Goal: Find specific page/section: Find specific page/section

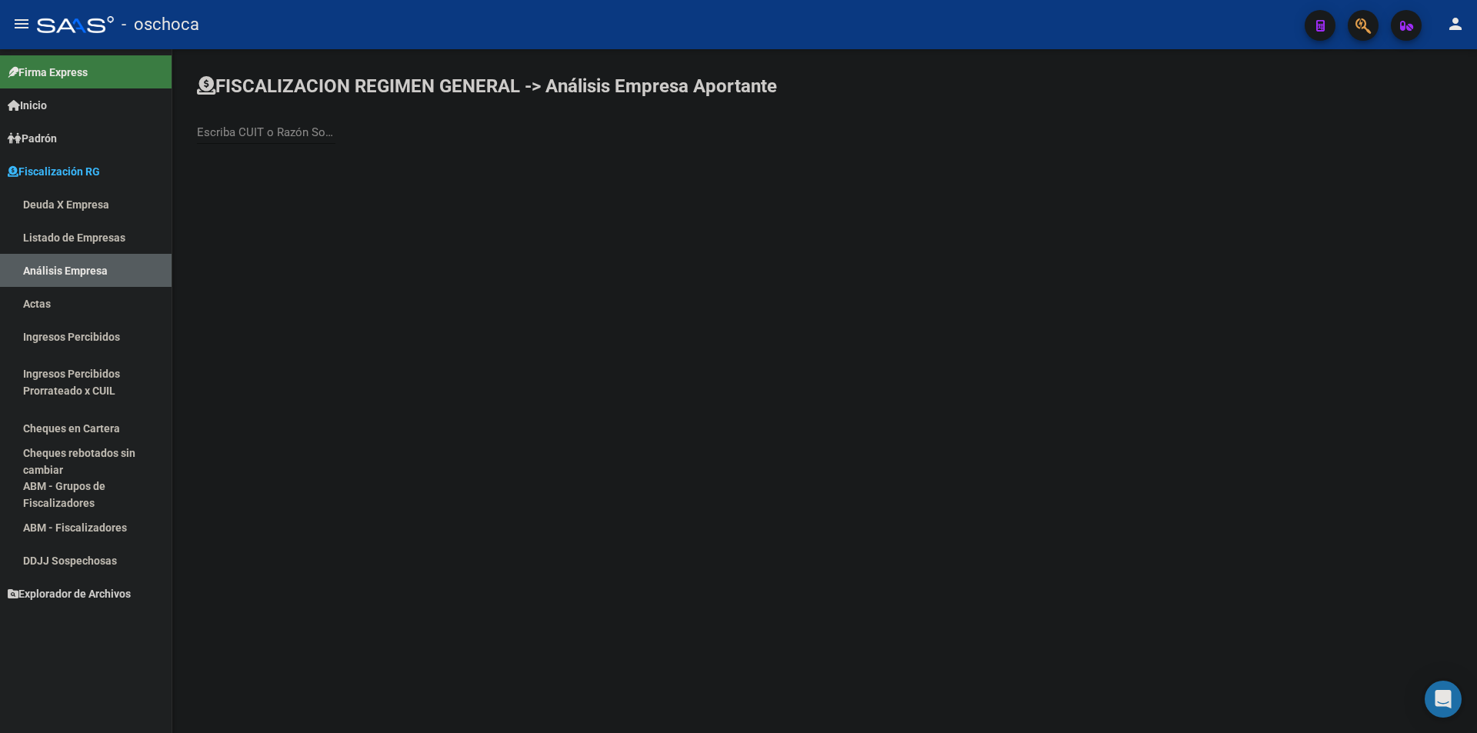
click at [98, 239] on link "Listado de Empresas" at bounding box center [86, 237] width 172 height 33
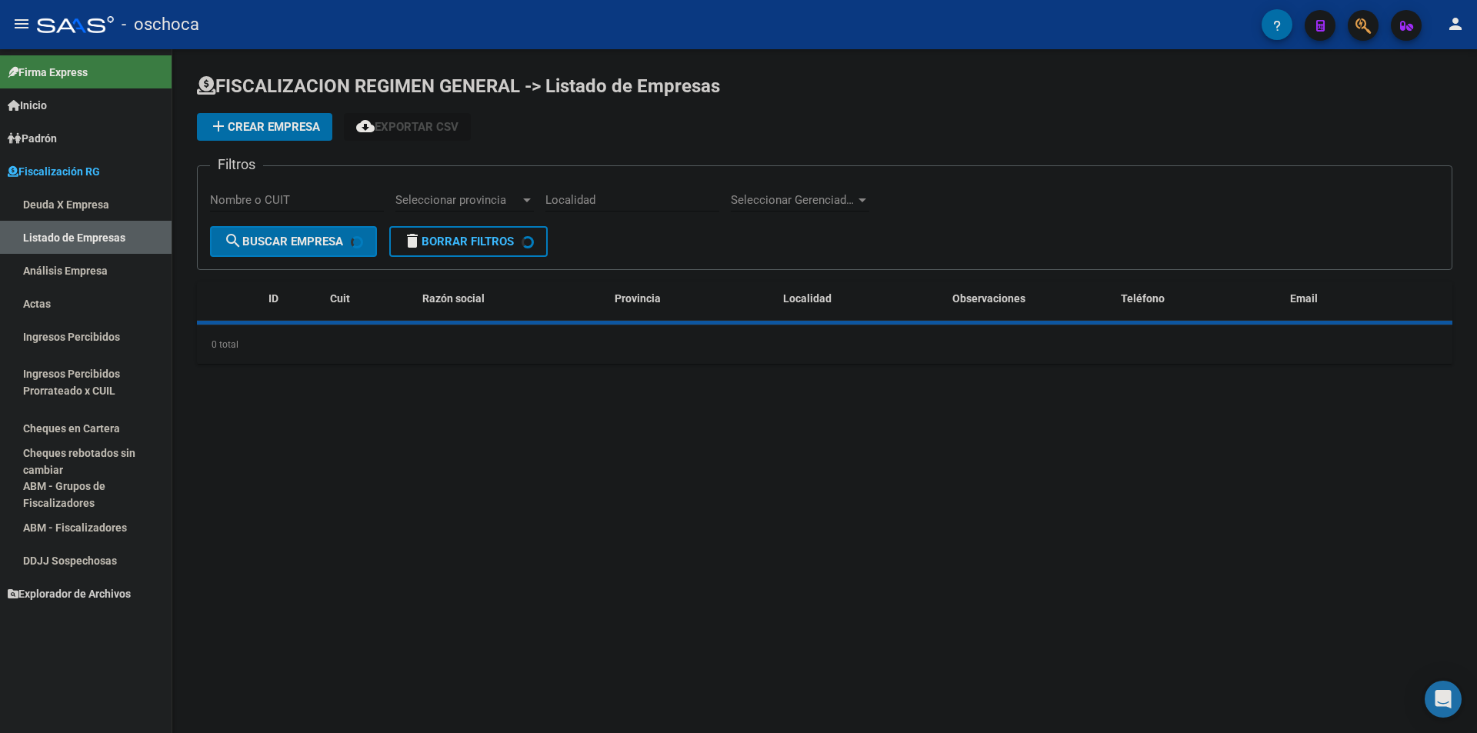
click at [98, 255] on link "Análisis Empresa" at bounding box center [86, 270] width 172 height 33
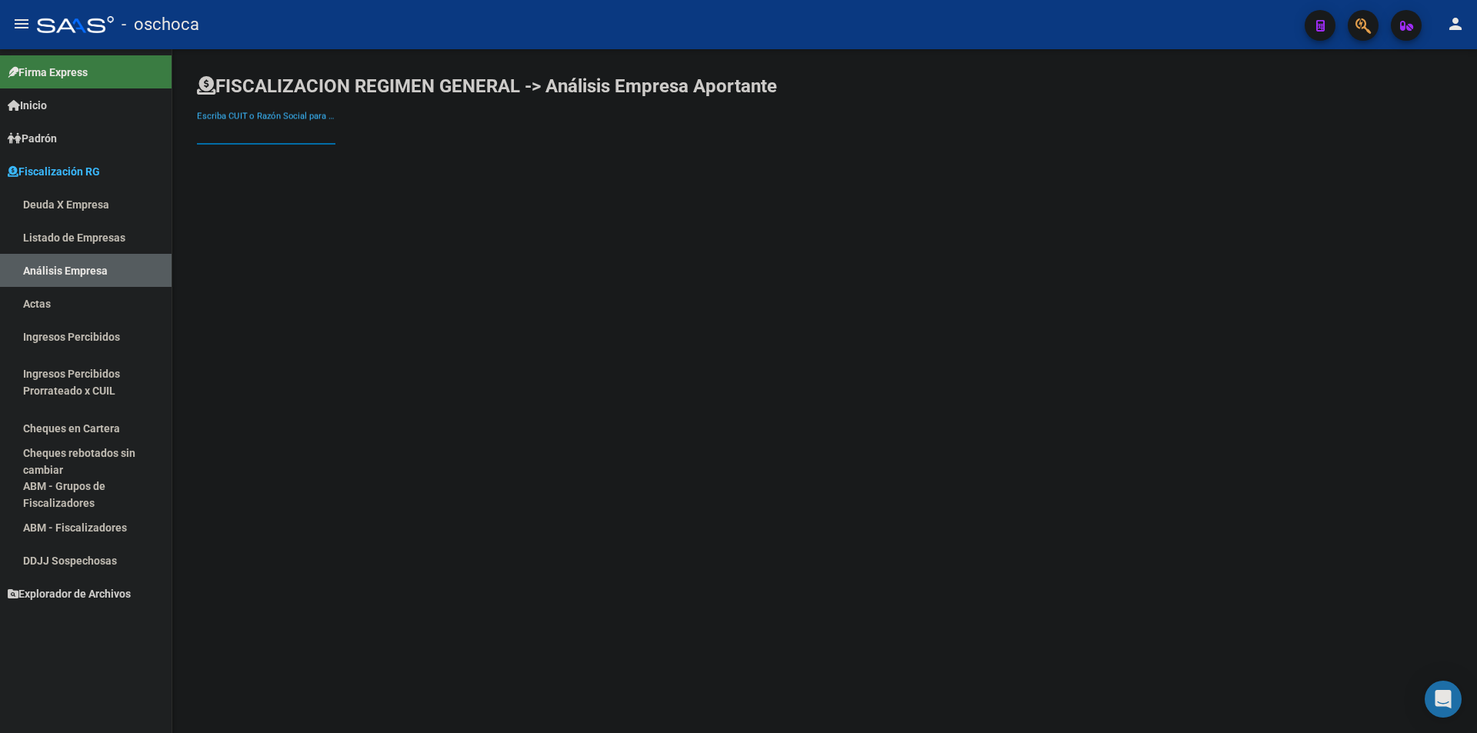
click at [292, 134] on input "Escriba CUIT o Razón Social para buscar" at bounding box center [266, 132] width 138 height 14
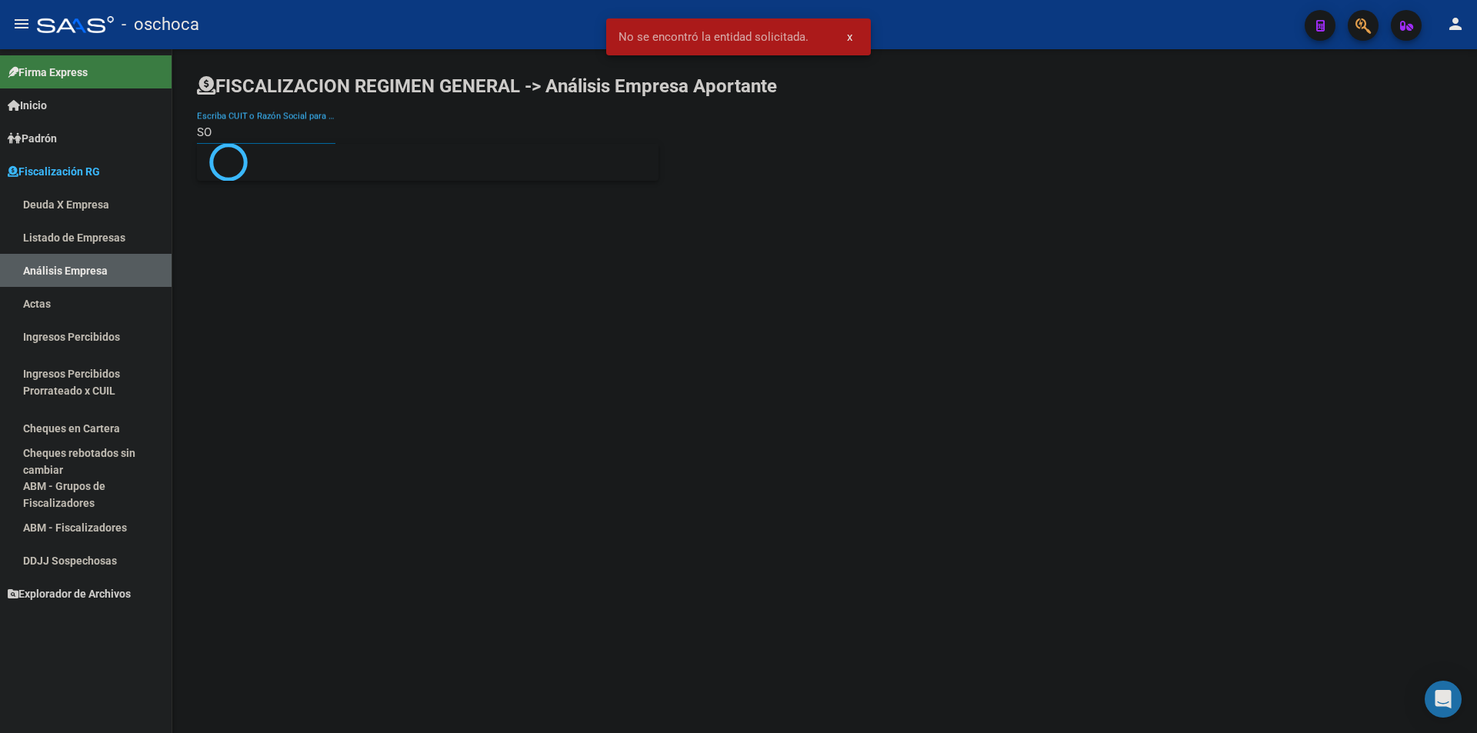
type input "S"
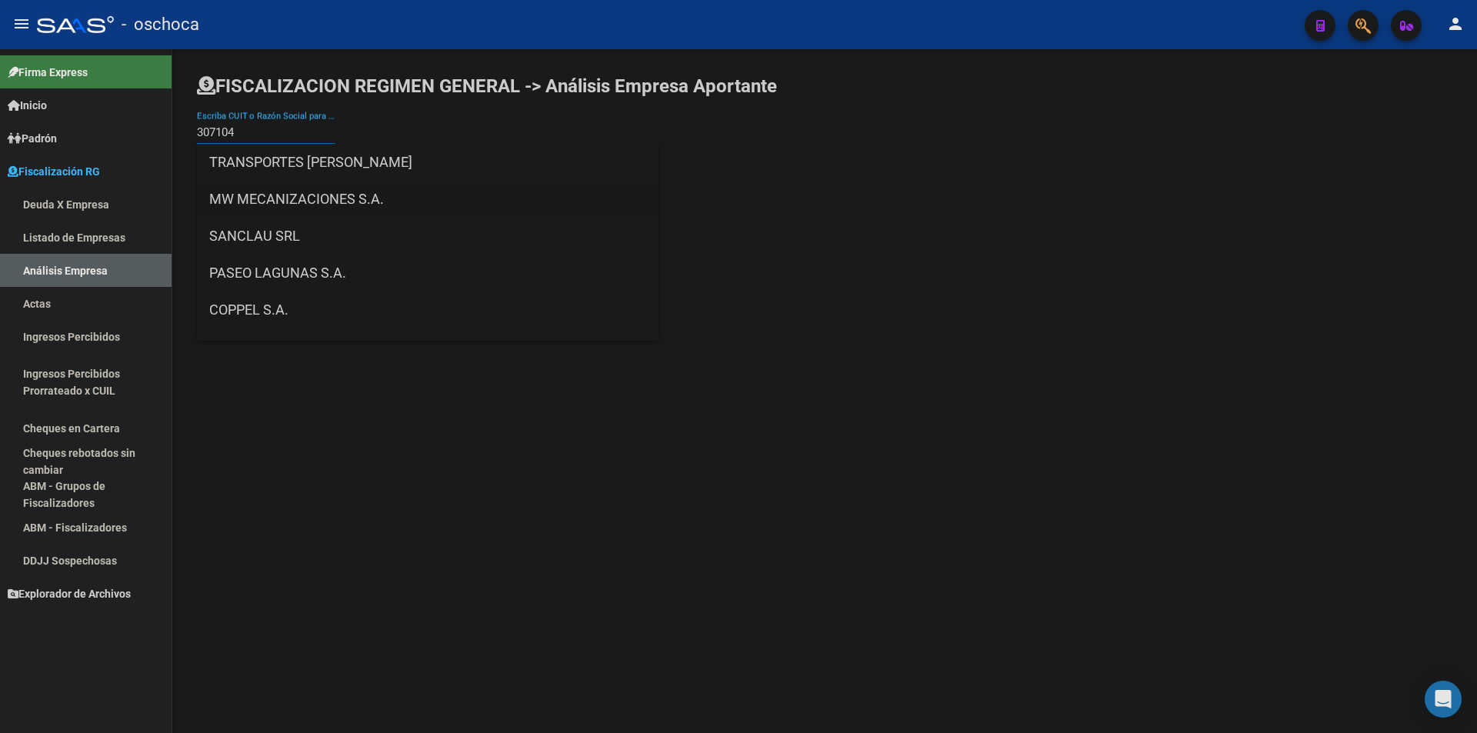
type input "307104"
click at [388, 201] on span "MW MECANIZACIONES S.A." at bounding box center [427, 199] width 437 height 37
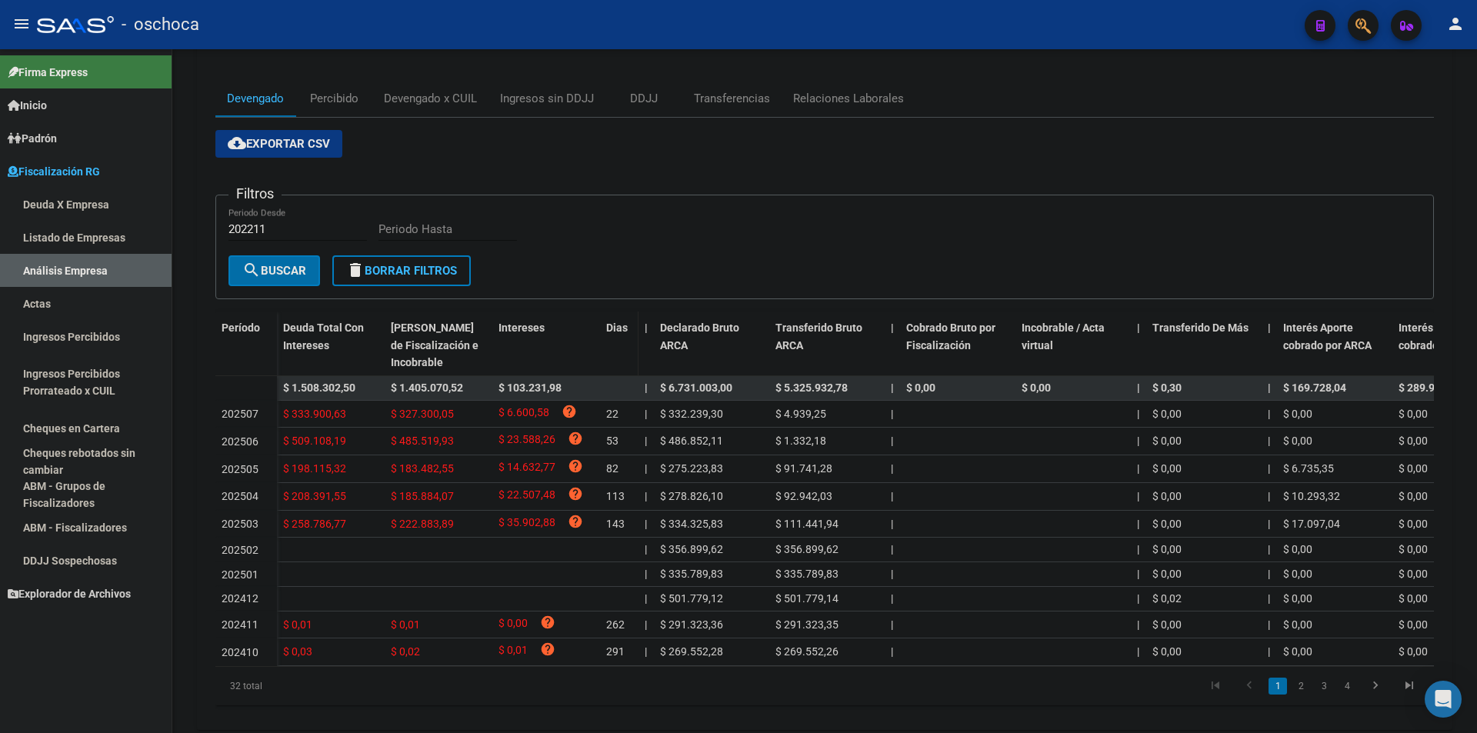
scroll to position [242, 0]
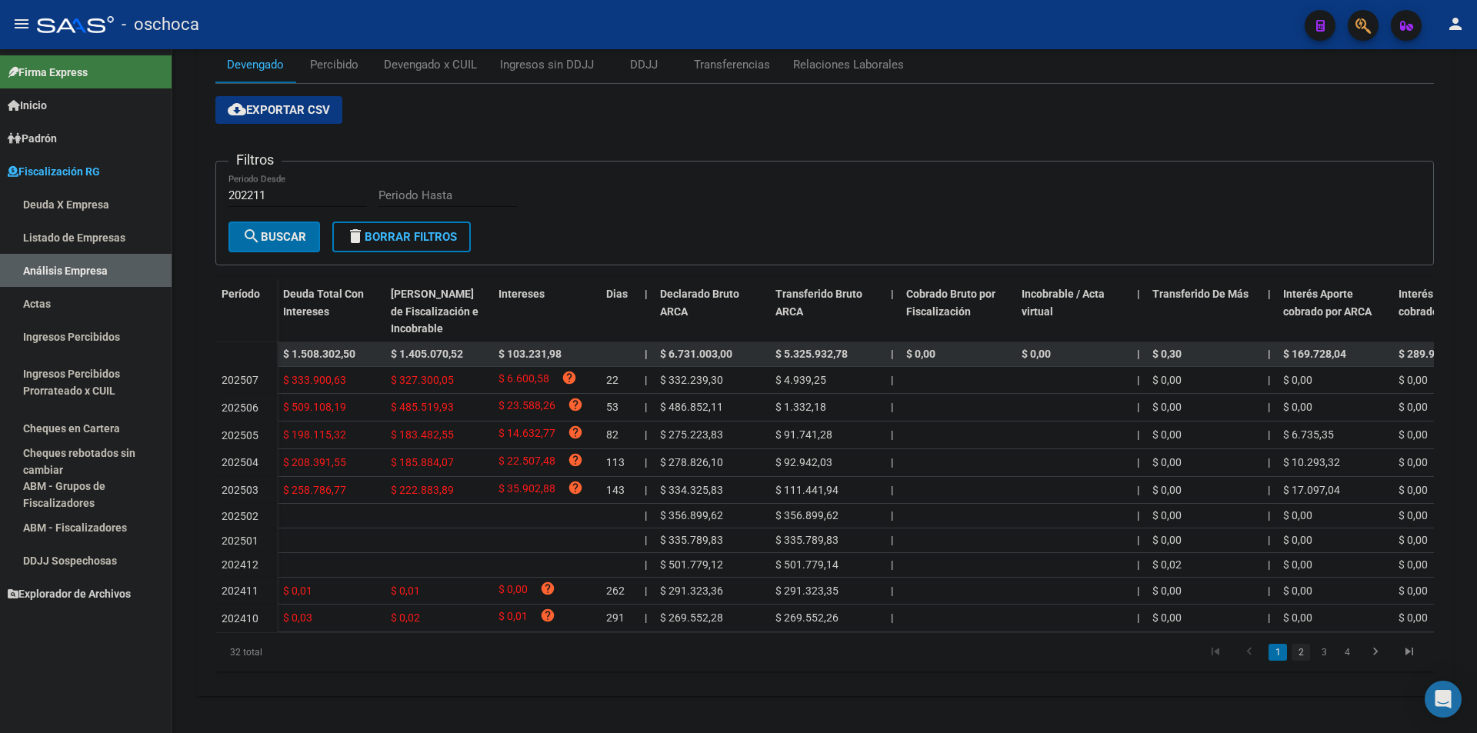
click at [1301, 657] on link "2" at bounding box center [1300, 652] width 18 height 17
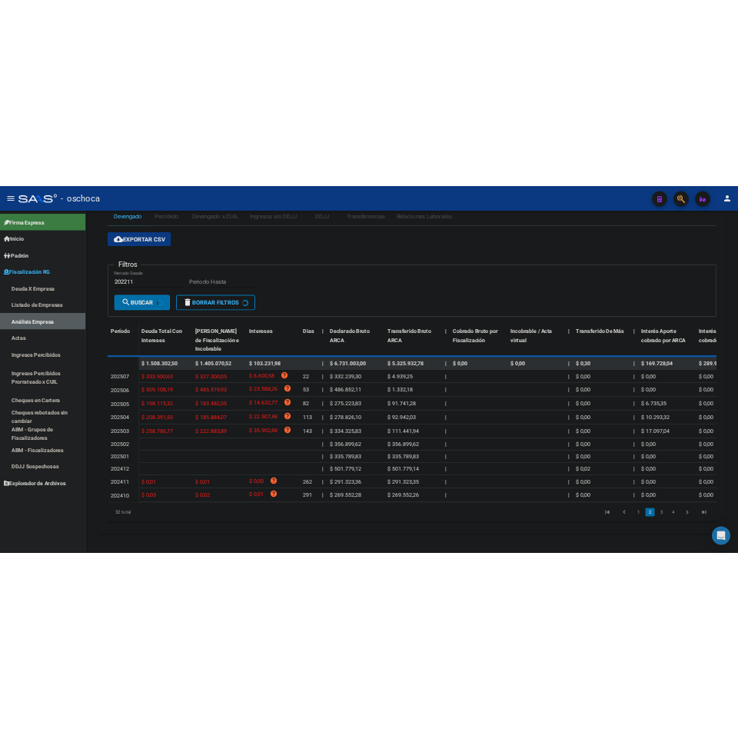
scroll to position [215, 0]
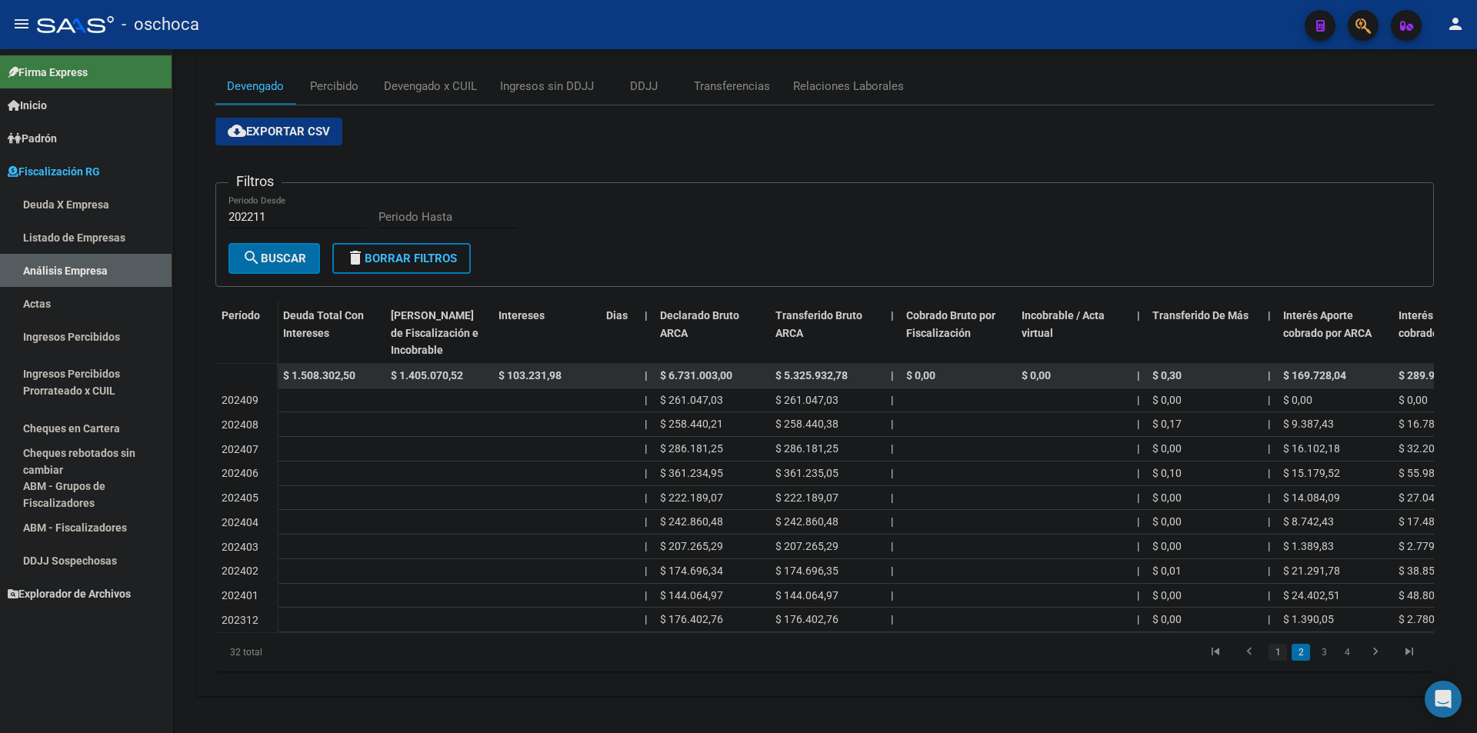
click at [1273, 653] on link "1" at bounding box center [1277, 652] width 18 height 17
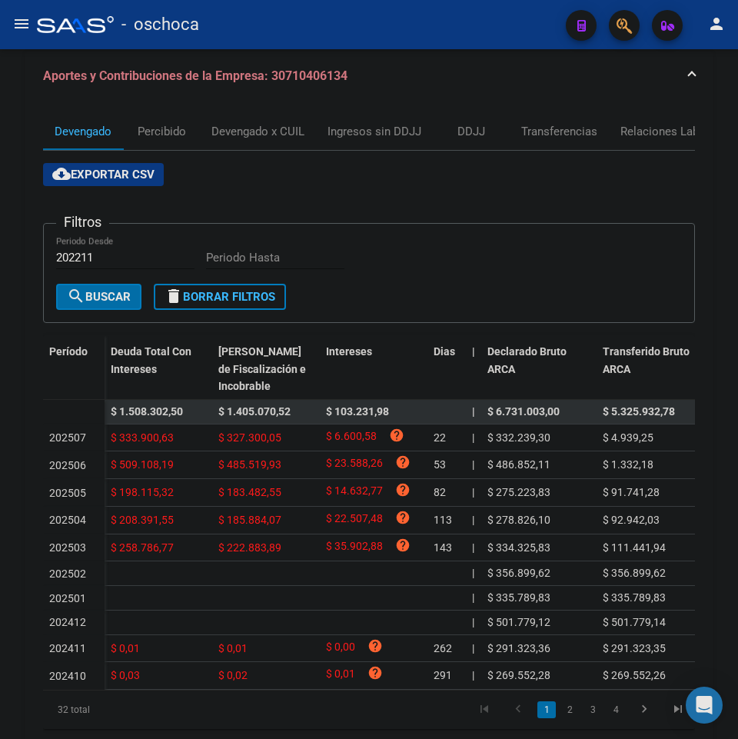
scroll to position [272, 0]
